Goal: Transaction & Acquisition: Purchase product/service

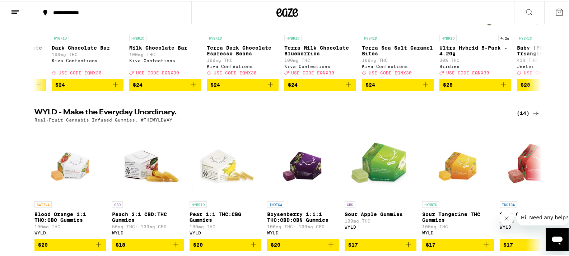
scroll to position [156, 0]
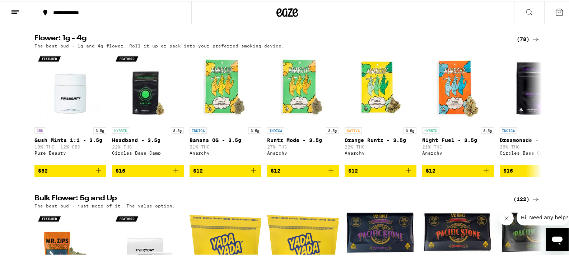
scroll to position [725, 0]
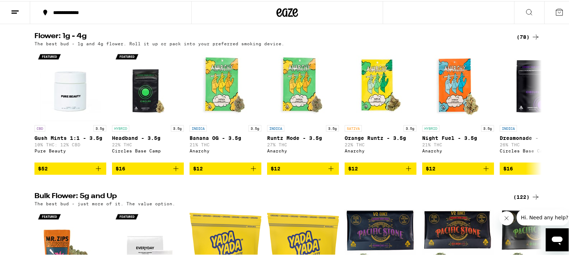
click at [521, 40] on div "(78)" at bounding box center [528, 36] width 23 height 9
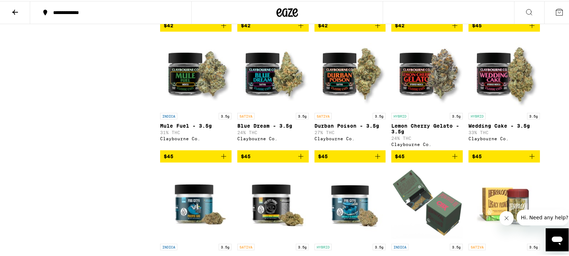
scroll to position [983, 0]
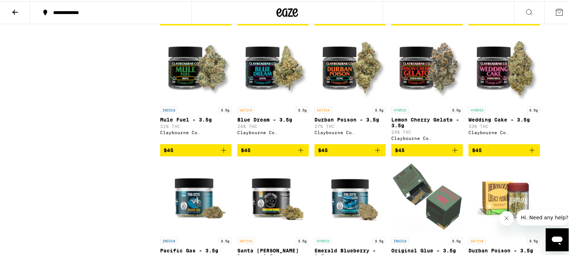
click at [222, 153] on icon "Add to bag" at bounding box center [223, 149] width 9 height 9
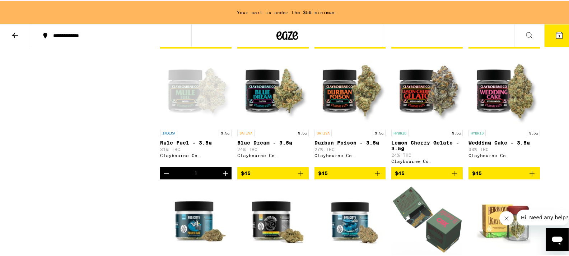
click at [223, 174] on icon "Increment" at bounding box center [225, 171] width 5 height 5
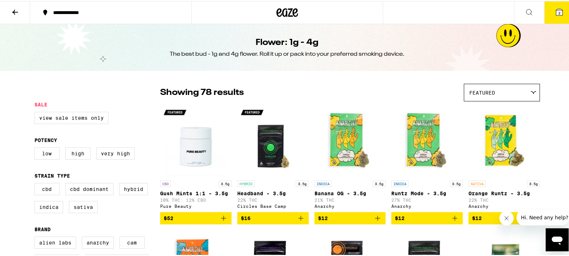
scroll to position [0, 0]
click at [16, 10] on icon at bounding box center [15, 11] width 6 height 5
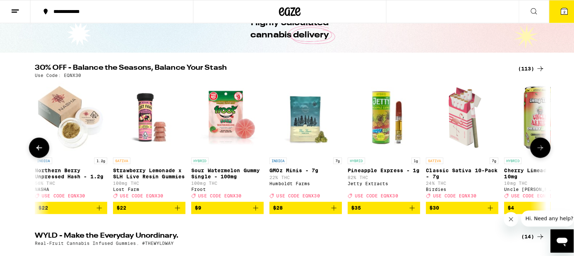
scroll to position [546, 0]
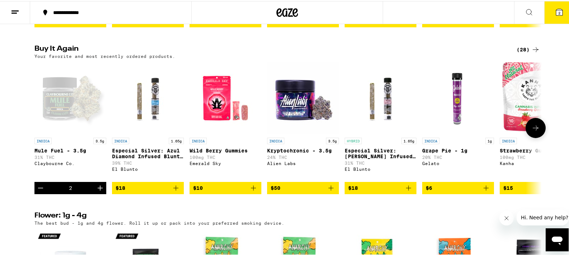
click at [174, 191] on icon "Add to bag" at bounding box center [176, 186] width 9 height 9
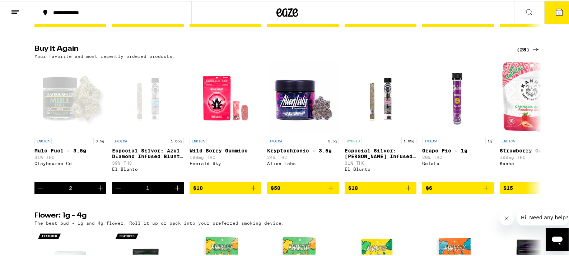
click at [558, 12] on span "3" at bounding box center [559, 12] width 2 height 4
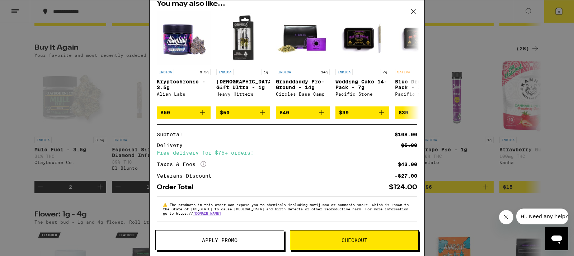
scroll to position [87, 0]
click at [323, 238] on span "Checkout" at bounding box center [354, 239] width 128 height 5
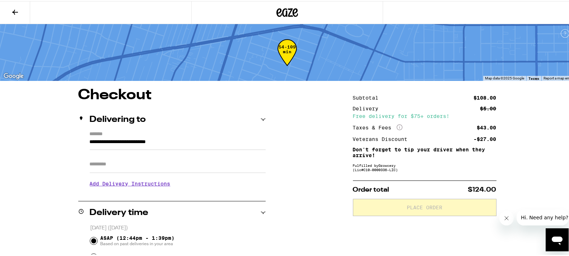
click at [107, 166] on input "Apt/Suite" at bounding box center [178, 162] width 176 height 17
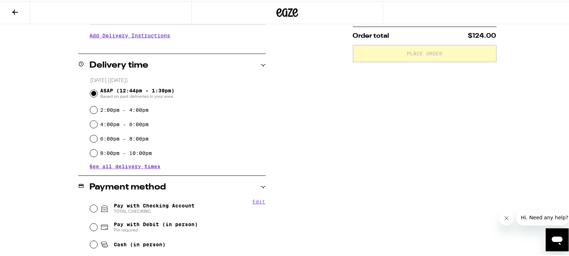
scroll to position [154, 0]
type input "**"
drag, startPoint x: 90, startPoint y: 206, endPoint x: 138, endPoint y: 198, distance: 48.4
click at [90, 206] on input "Pay with Checking Account TOTAL CHECKING" at bounding box center [93, 206] width 7 height 7
radio input "true"
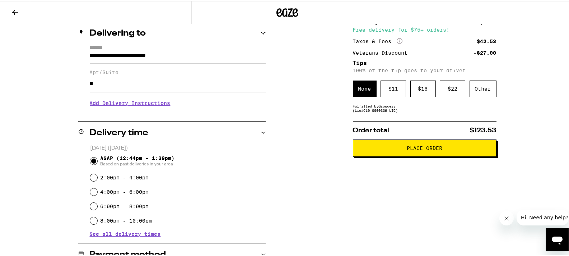
scroll to position [89, 0]
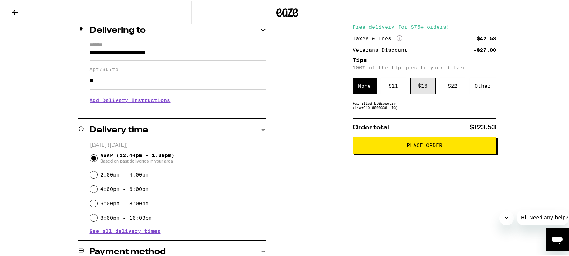
click at [418, 87] on div "$ 16" at bounding box center [422, 84] width 25 height 17
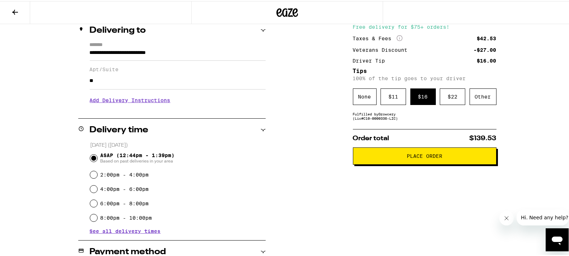
click at [419, 157] on span "Place Order" at bounding box center [425, 154] width 36 height 5
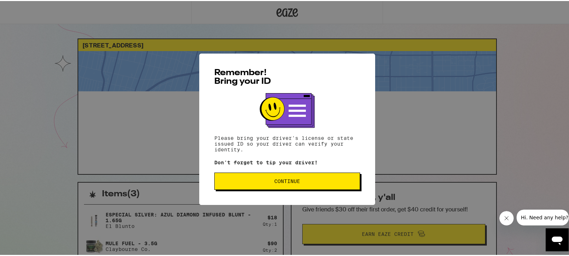
click at [311, 181] on span "Continue" at bounding box center [287, 179] width 134 height 5
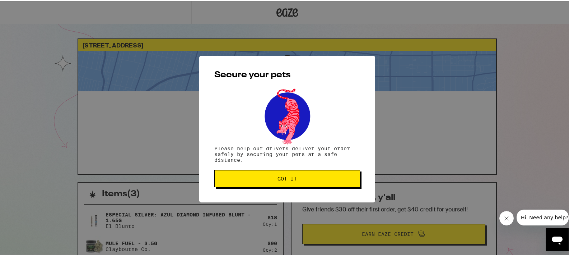
click at [311, 180] on span "Got it" at bounding box center [287, 177] width 134 height 5
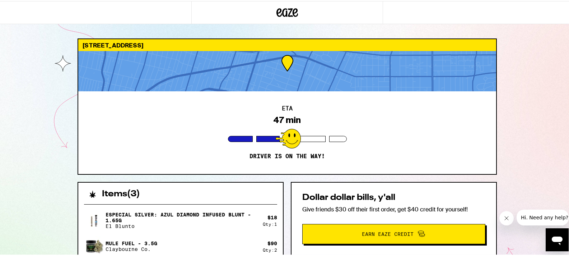
click at [507, 218] on icon "Close message from company" at bounding box center [507, 218] width 6 height 6
